Goal: Task Accomplishment & Management: Complete application form

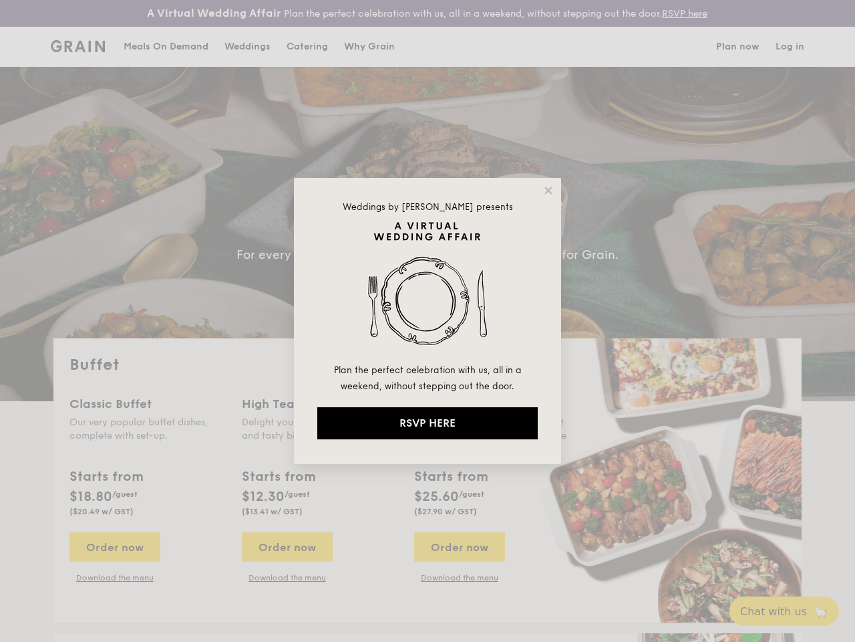
select select
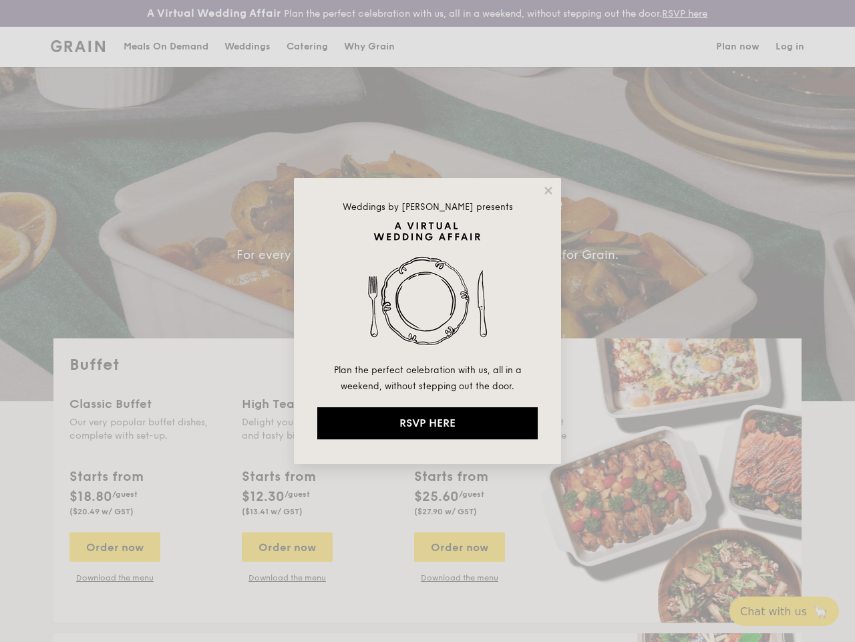
click at [428, 321] on img at bounding box center [427, 291] width 221 height 140
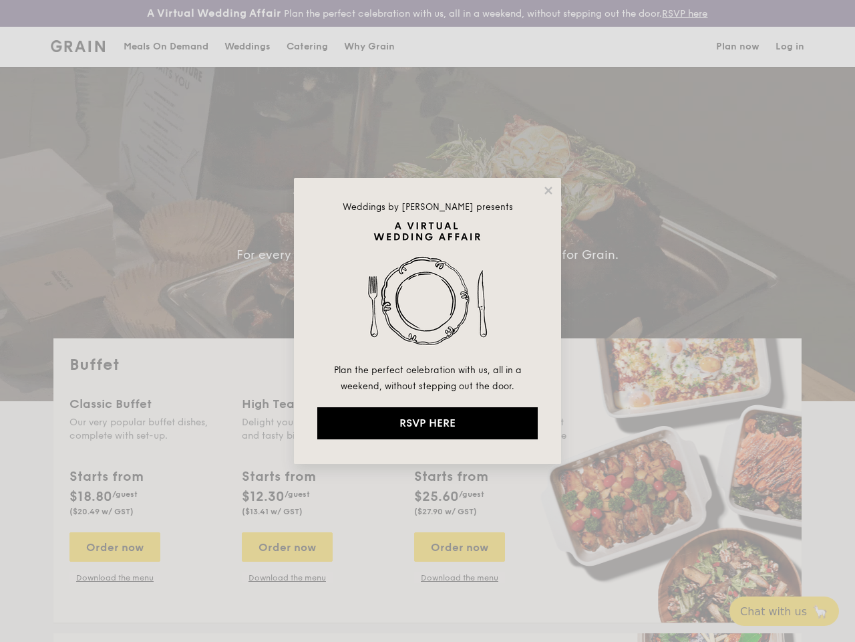
click at [428, 321] on img at bounding box center [427, 291] width 221 height 140
click at [549, 190] on icon at bounding box center [548, 189] width 7 height 7
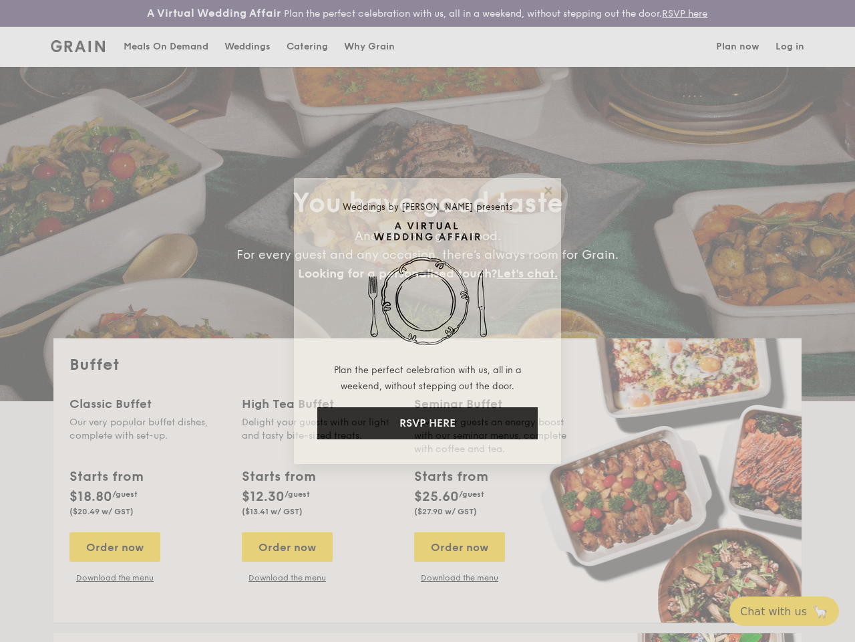
click at [549, 190] on icon at bounding box center [548, 189] width 7 height 7
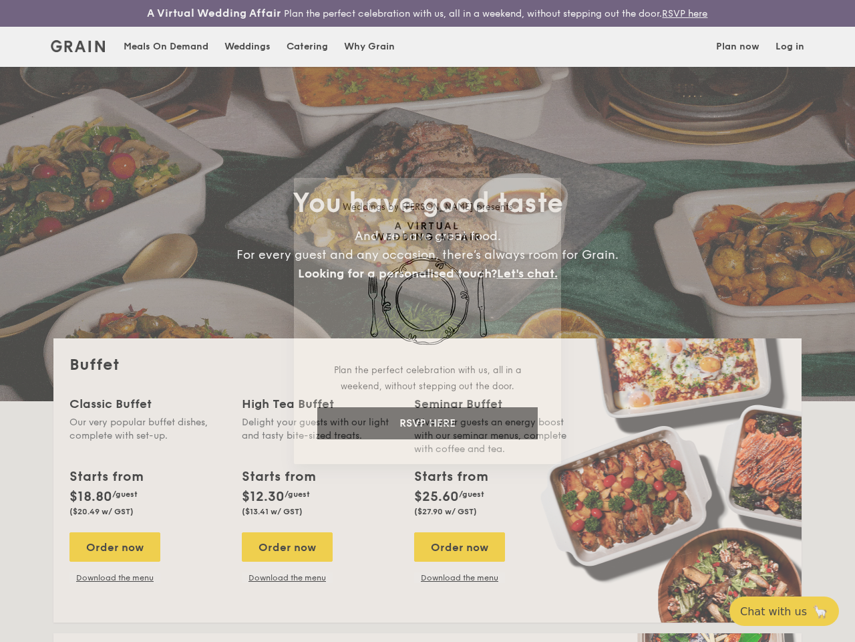
click at [548, 190] on icon at bounding box center [548, 189] width 7 height 7
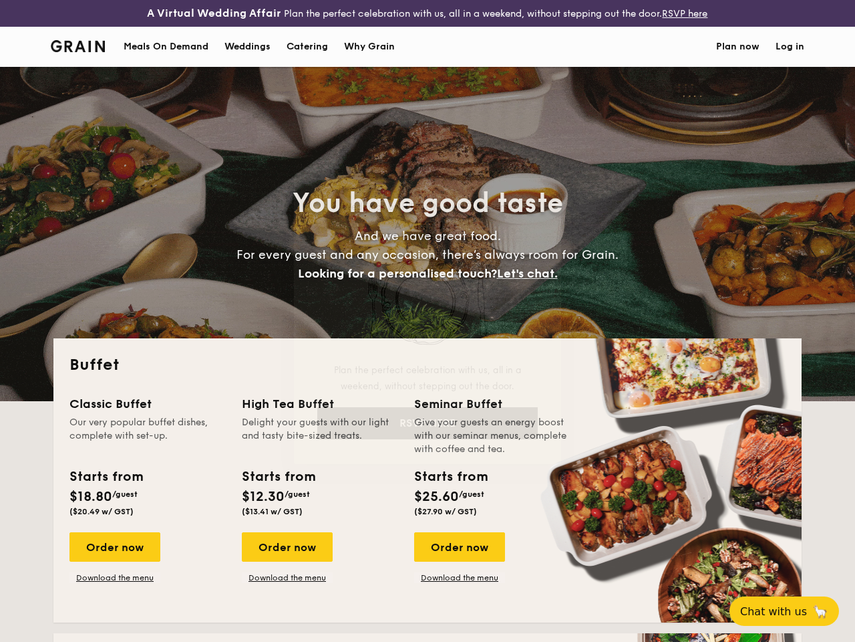
click at [428, 291] on img at bounding box center [427, 291] width 221 height 140
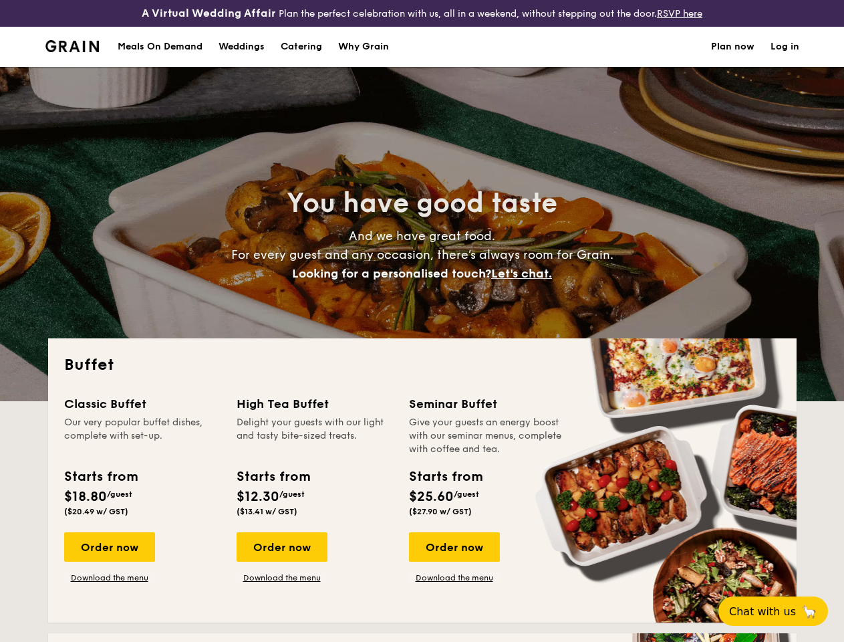
click at [428, 413] on div "Seminar Buffet" at bounding box center [487, 403] width 156 height 19
